Goal: Task Accomplishment & Management: Manage account settings

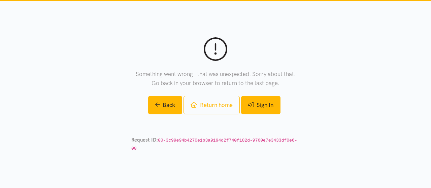
click at [255, 109] on link "Sign In" at bounding box center [260, 105] width 39 height 19
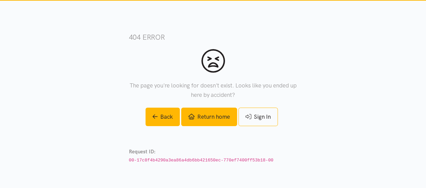
click at [208, 119] on link "Return home" at bounding box center [209, 117] width 56 height 19
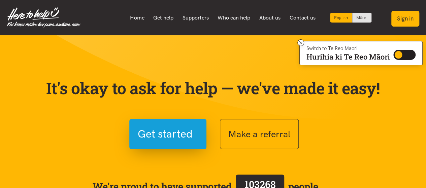
click at [410, 21] on button "Sign in" at bounding box center [405, 19] width 28 height 16
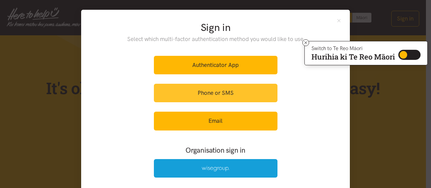
click at [227, 92] on link "Phone or SMS" at bounding box center [215, 93] width 123 height 19
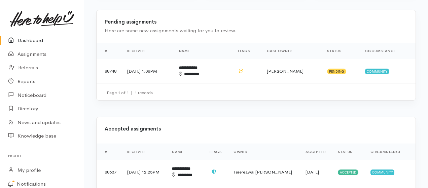
scroll to position [179, 0]
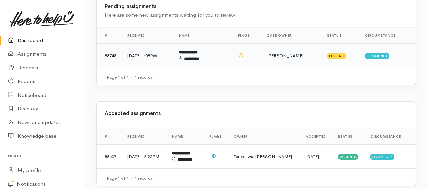
click at [370, 55] on span "Community" at bounding box center [377, 55] width 24 height 5
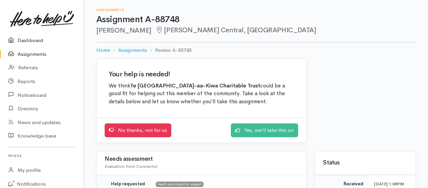
click at [28, 37] on link "Dashboard" at bounding box center [42, 41] width 84 height 14
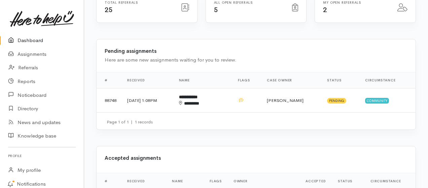
scroll to position [89, 0]
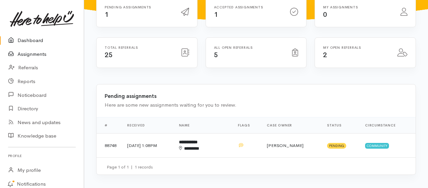
click at [29, 54] on link "Assignments" at bounding box center [42, 54] width 84 height 14
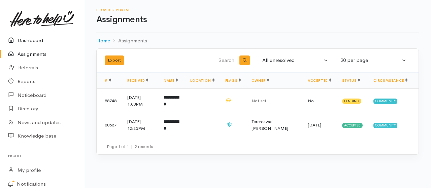
click at [28, 41] on link "Dashboard" at bounding box center [42, 41] width 84 height 14
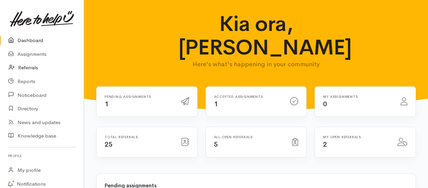
click at [31, 66] on link "Referrals" at bounding box center [42, 68] width 84 height 14
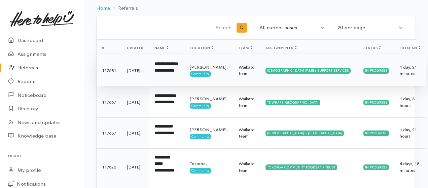
scroll to position [45, 0]
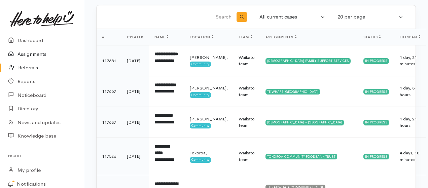
click at [29, 54] on link "Assignments" at bounding box center [42, 54] width 84 height 14
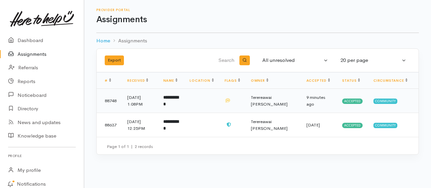
click at [385, 100] on span "Community" at bounding box center [385, 101] width 24 height 5
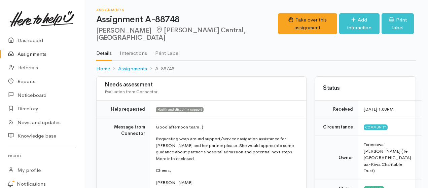
click at [33, 53] on link "Assignments" at bounding box center [42, 54] width 84 height 14
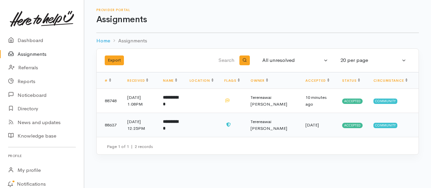
click at [386, 123] on span "Community" at bounding box center [385, 125] width 24 height 5
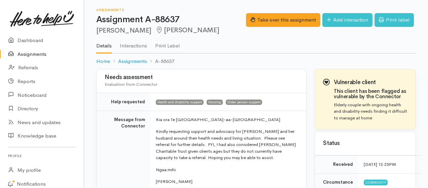
click at [33, 53] on link "Assignments" at bounding box center [42, 54] width 84 height 14
